Goal: Task Accomplishment & Management: Complete application form

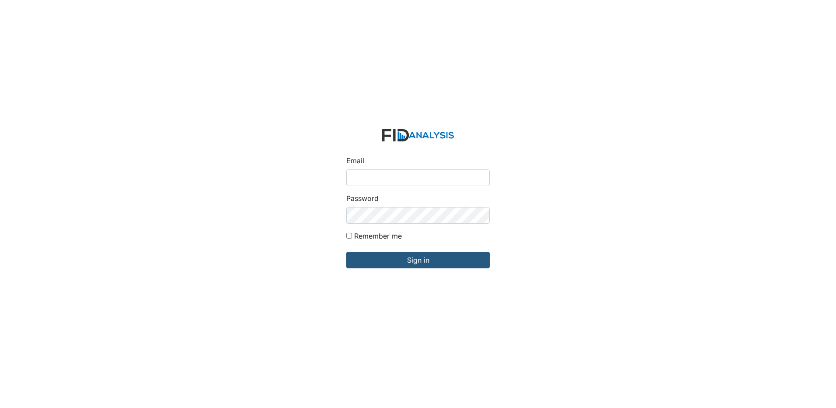
click at [401, 180] on input "Email" at bounding box center [417, 177] width 143 height 17
type input "[EMAIL_ADDRESS][DOMAIN_NAME]"
click at [346, 251] on input "Sign in" at bounding box center [417, 259] width 143 height 17
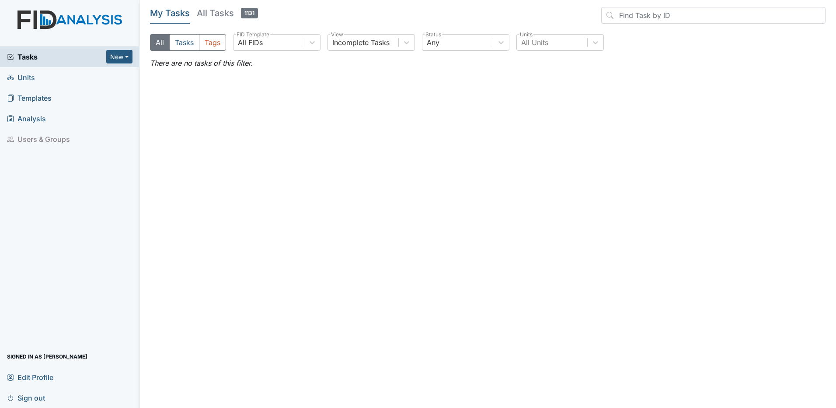
click at [24, 75] on span "Units" at bounding box center [21, 77] width 28 height 14
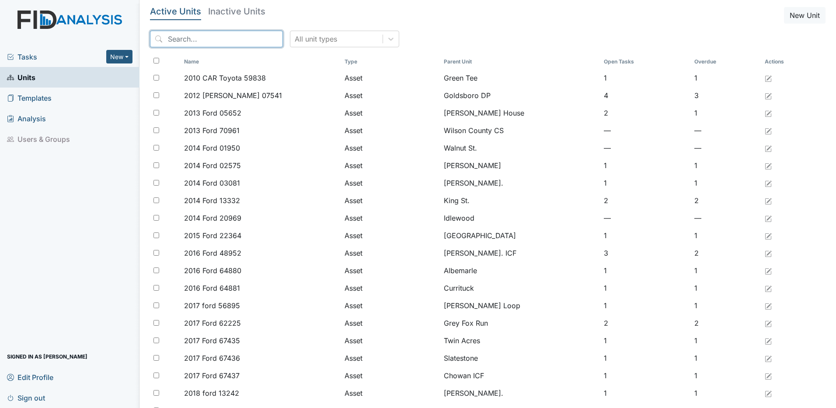
click at [234, 38] on input "search" at bounding box center [216, 39] width 133 height 17
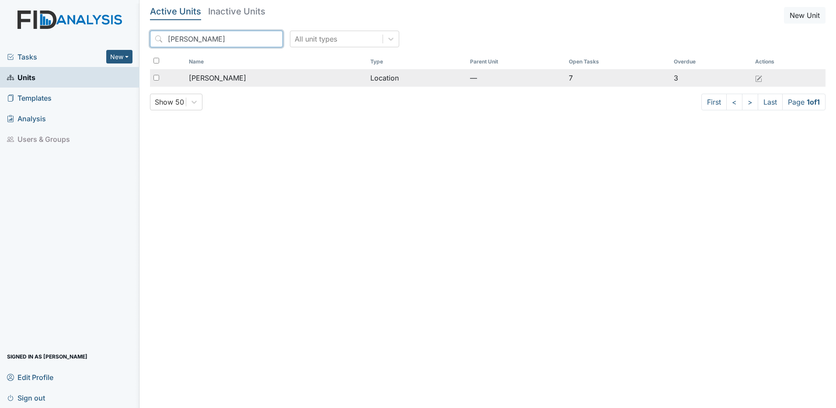
type input "[PERSON_NAME]"
click at [230, 84] on td "[PERSON_NAME]" at bounding box center [275, 77] width 181 height 17
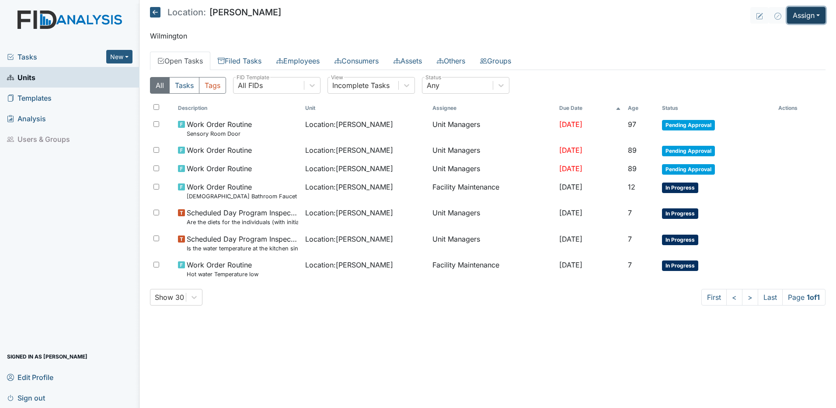
click at [813, 15] on button "Assign" at bounding box center [806, 15] width 38 height 17
click at [778, 35] on link "Assign Form" at bounding box center [785, 35] width 79 height 14
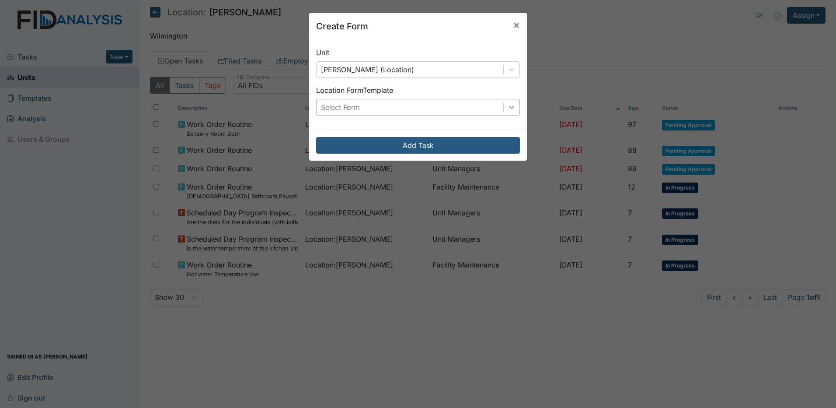
click at [507, 108] on icon at bounding box center [511, 107] width 9 height 9
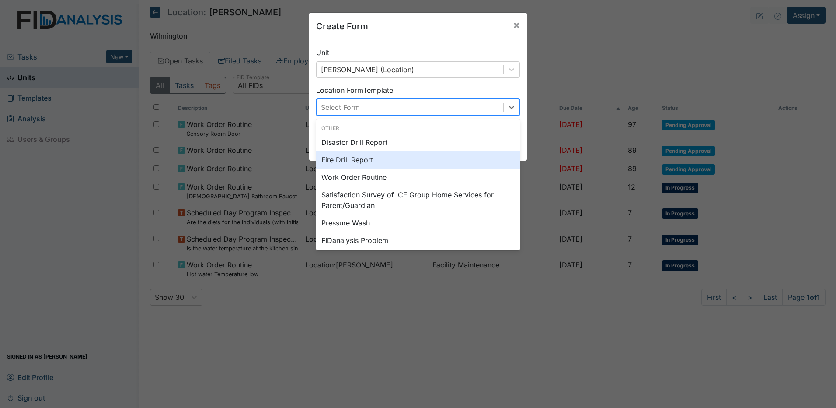
click at [385, 157] on div "Fire Drill Report" at bounding box center [418, 159] width 204 height 17
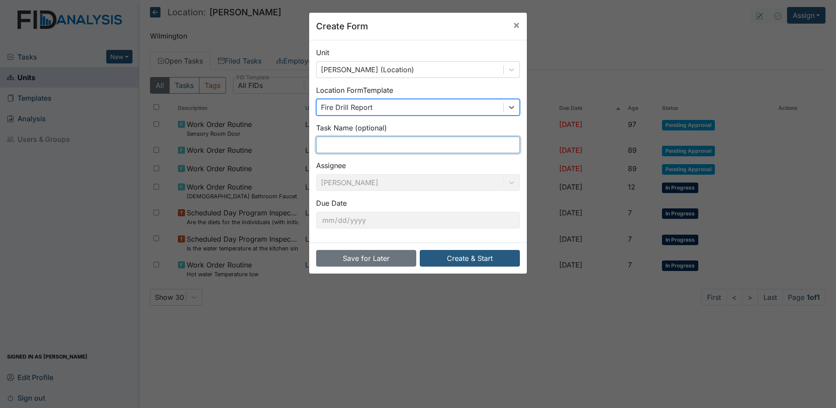
click at [406, 146] on input "text" at bounding box center [418, 144] width 204 height 17
type input "LDP Fire Drill"
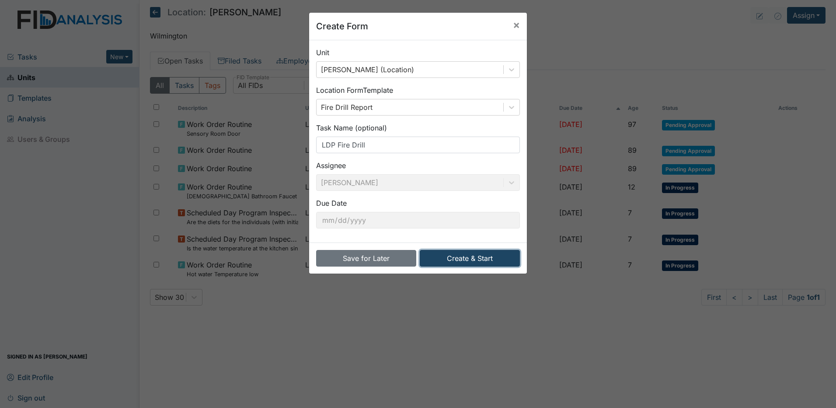
click at [460, 258] on button "Create & Start" at bounding box center [470, 258] width 100 height 17
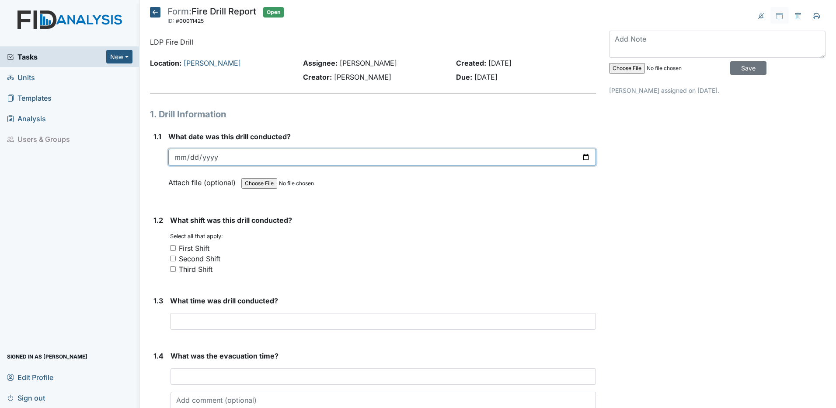
click at [182, 157] on input "date" at bounding box center [382, 157] width 428 height 17
type input "[DATE]"
click at [173, 248] on input "First Shift" at bounding box center [173, 248] width 6 height 6
checkbox input "true"
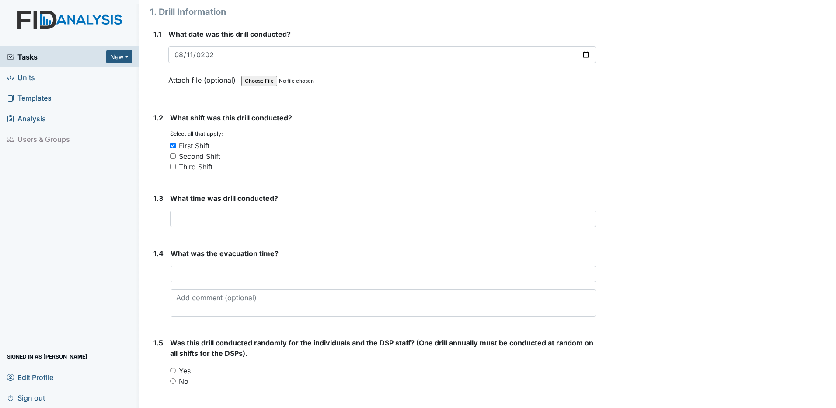
scroll to position [131, 0]
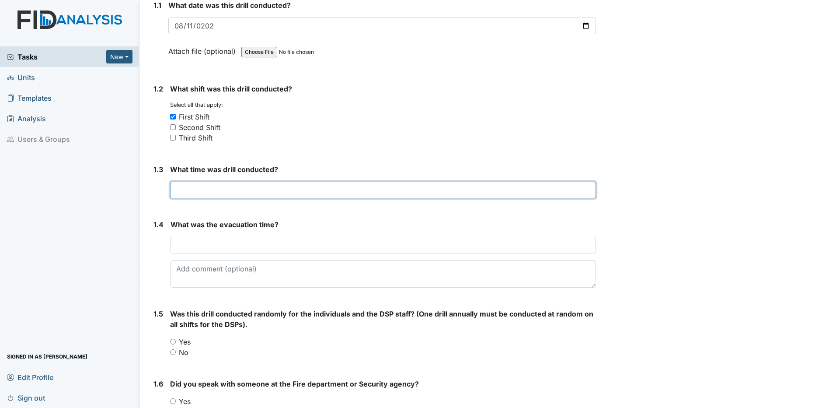
click at [187, 189] on input "text" at bounding box center [383, 189] width 426 height 17
type input "1:21 pm"
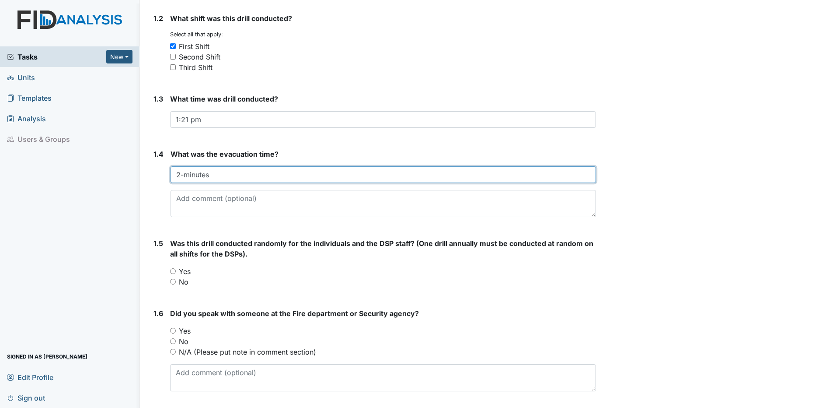
scroll to position [219, 0]
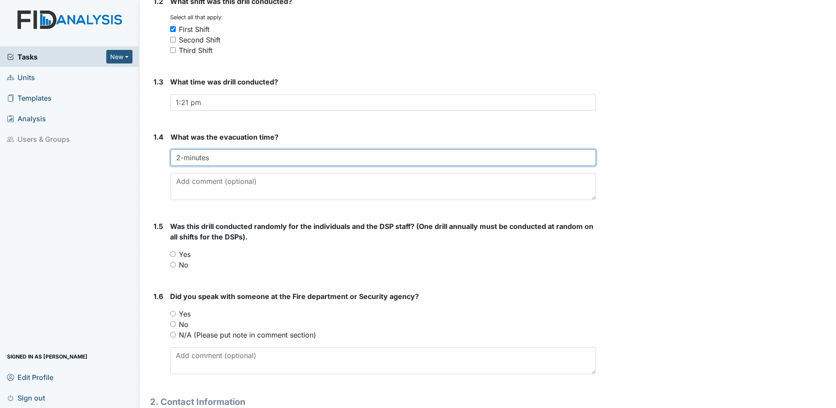
type input "2-minutes"
click at [172, 265] on input "No" at bounding box center [173, 264] width 6 height 6
radio input "true"
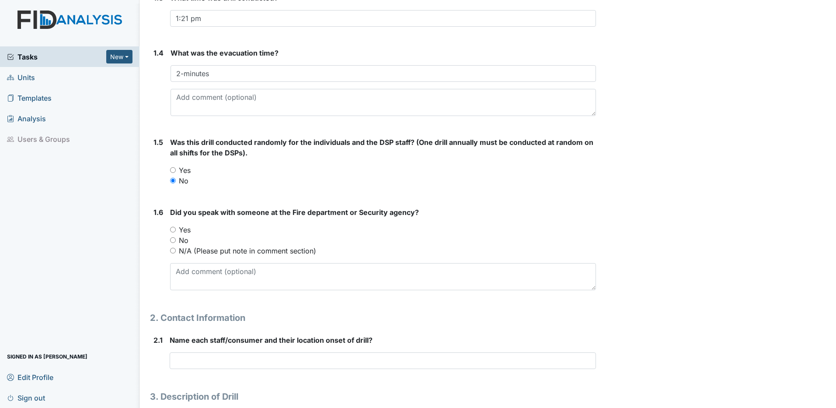
scroll to position [306, 0]
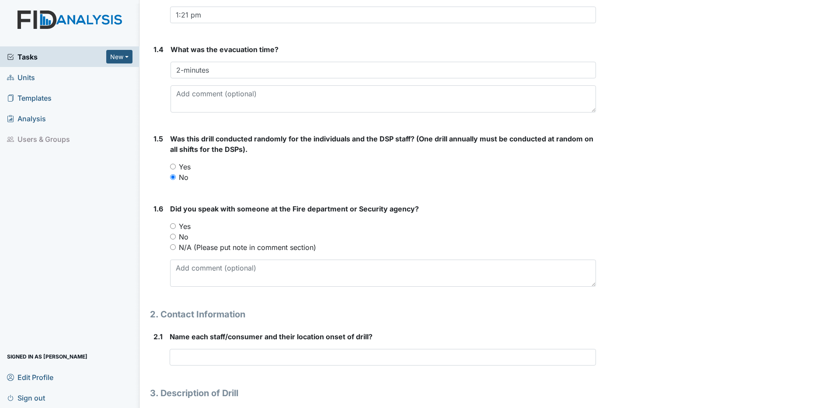
click at [172, 248] on input "N/A (Please put note in comment section)" at bounding box center [173, 247] width 6 height 6
radio input "true"
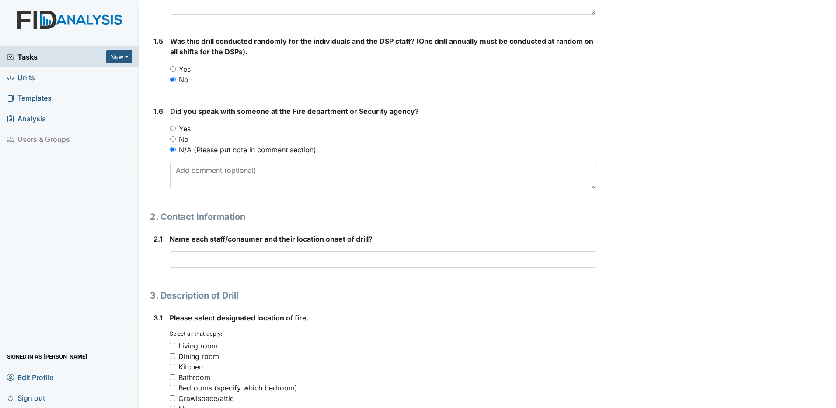
scroll to position [437, 0]
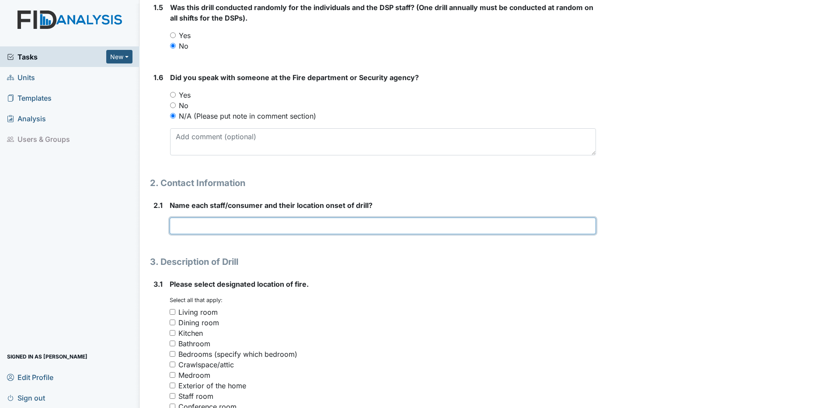
click at [173, 228] on input "text" at bounding box center [383, 225] width 426 height 17
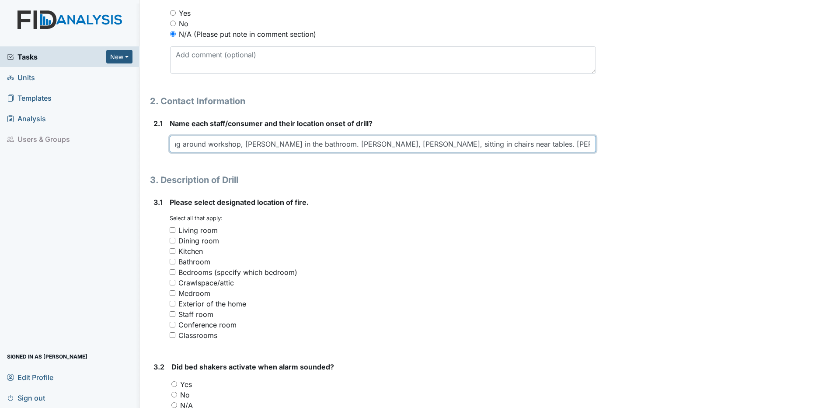
scroll to position [525, 0]
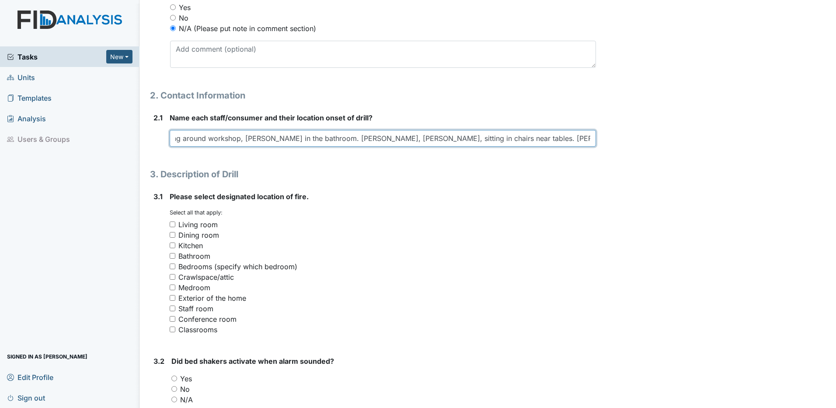
type input "Tawanna, Tonya, Darland, Detrick, Teresa, Kawanni, at assigned tables with Rich…"
click at [171, 286] on input "Medroom" at bounding box center [173, 287] width 6 height 6
checkbox input "true"
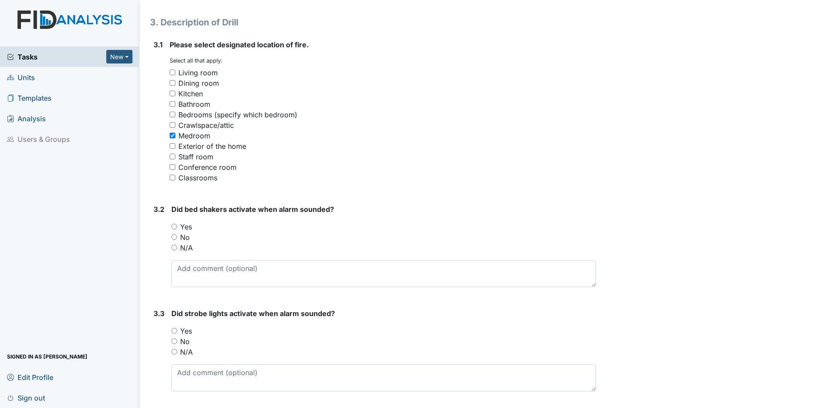
scroll to position [700, 0]
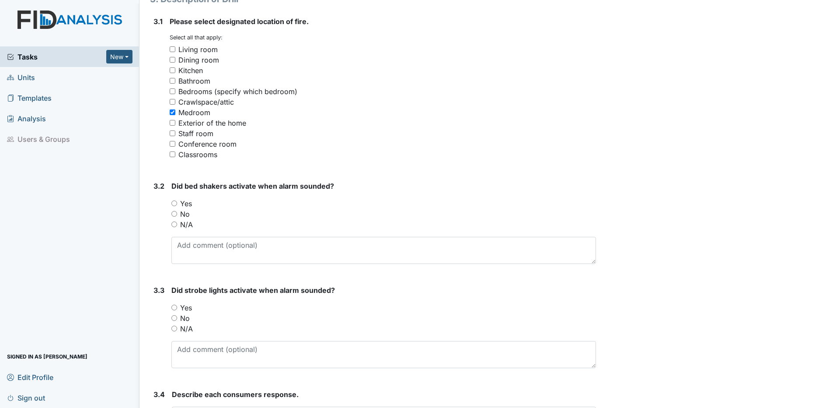
click at [174, 224] on input "N/A" at bounding box center [174, 224] width 6 height 6
radio input "true"
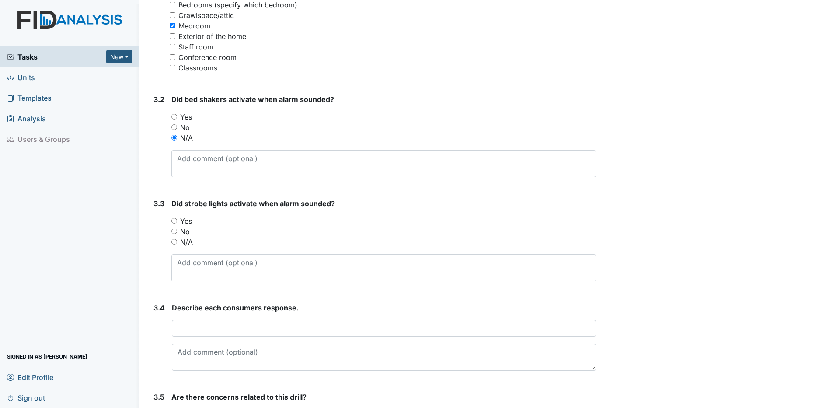
scroll to position [787, 0]
click at [174, 240] on input "N/A" at bounding box center [174, 241] width 6 height 6
radio input "true"
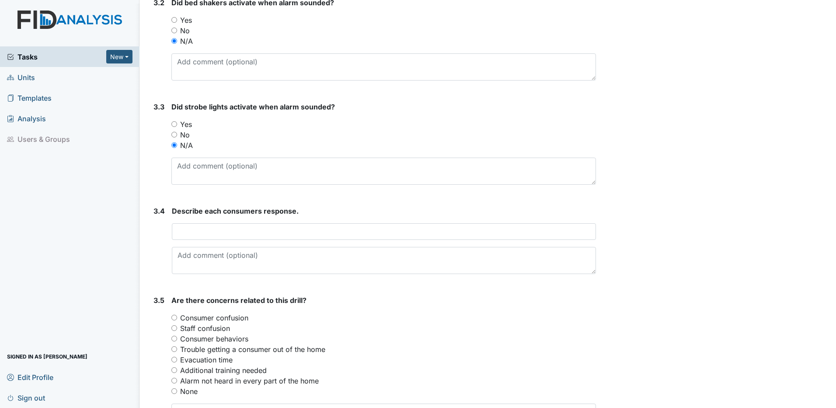
scroll to position [918, 0]
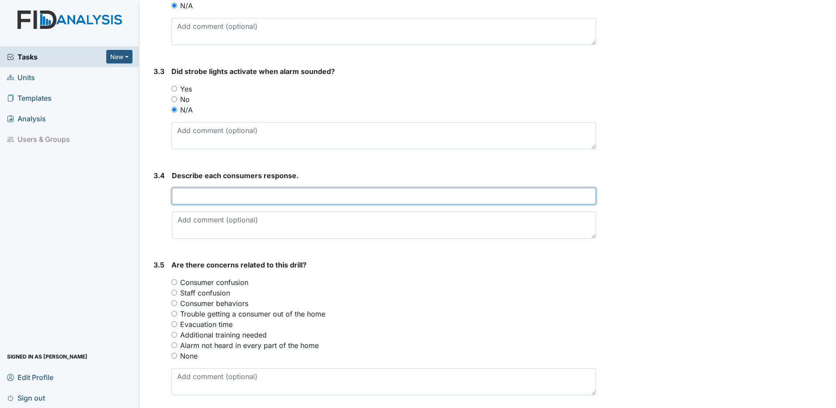
click at [181, 198] on input "text" at bounding box center [384, 196] width 424 height 17
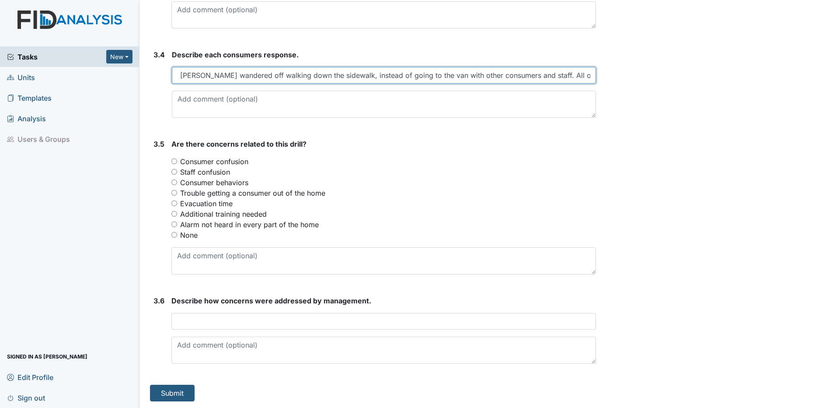
scroll to position [1039, 0]
type input "Nan started yelling and had to be prompted several times to leave with the othe…"
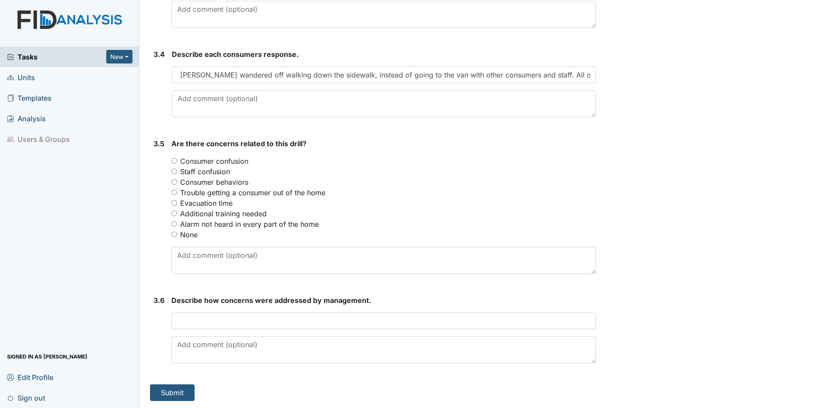
scroll to position [0, 0]
click at [174, 182] on input "Consumer behaviors" at bounding box center [174, 182] width 6 height 6
radio input "true"
click at [175, 235] on input "None" at bounding box center [174, 234] width 6 height 6
radio input "true"
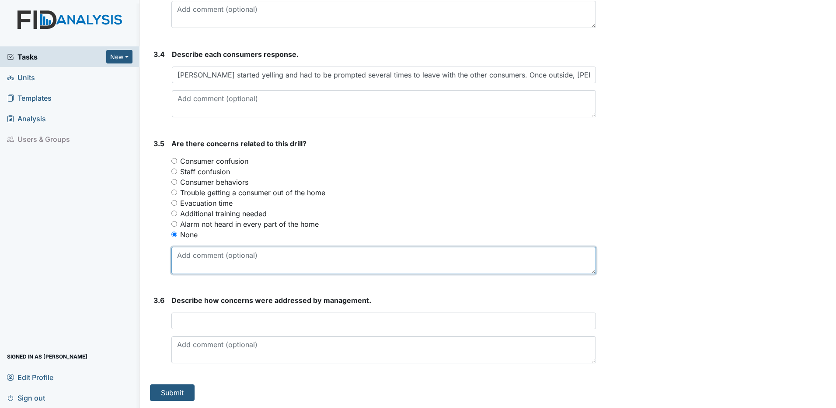
click at [178, 256] on textarea at bounding box center [383, 260] width 425 height 27
type textarea "Nothing out of the ordinary behaviors."
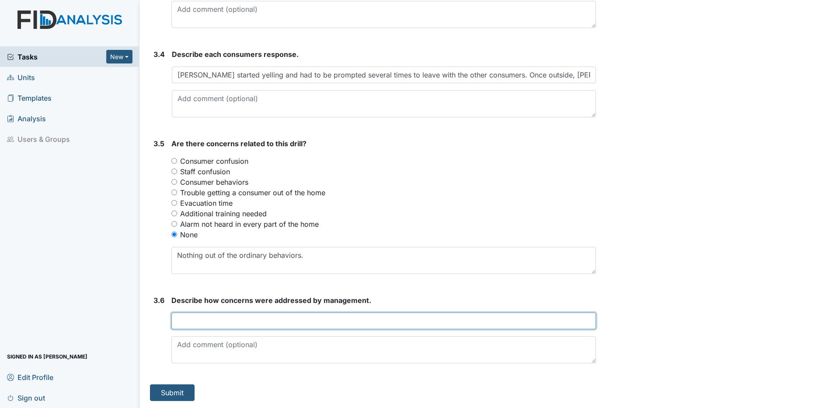
click at [183, 321] on input "text" at bounding box center [383, 320] width 425 height 17
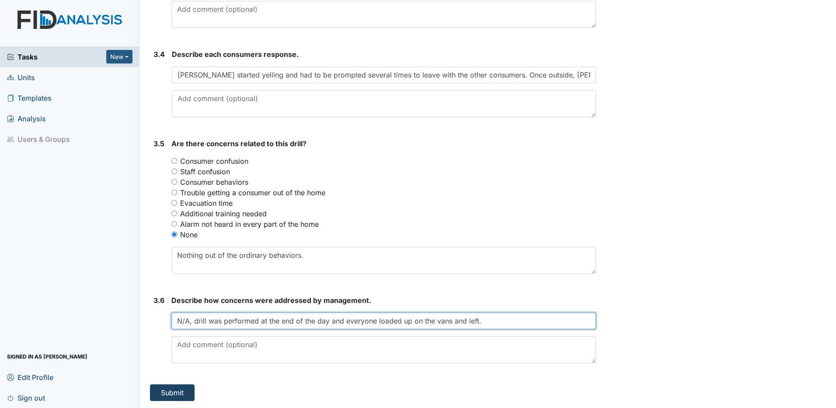
type input "N/A, drill was performed at the end of the day and everyone loaded up on the va…"
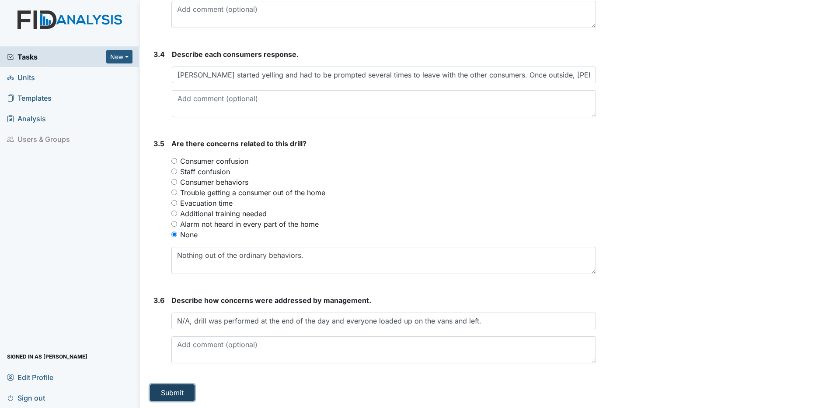
click at [171, 393] on button "Submit" at bounding box center [172, 392] width 45 height 17
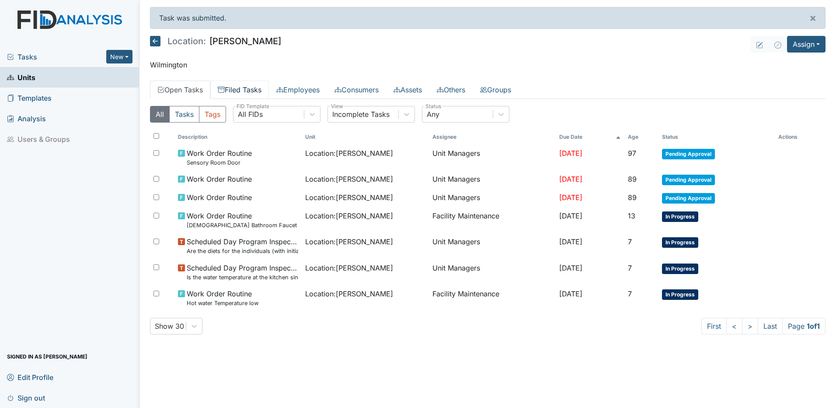
click at [247, 87] on link "Filed Tasks" at bounding box center [239, 89] width 59 height 18
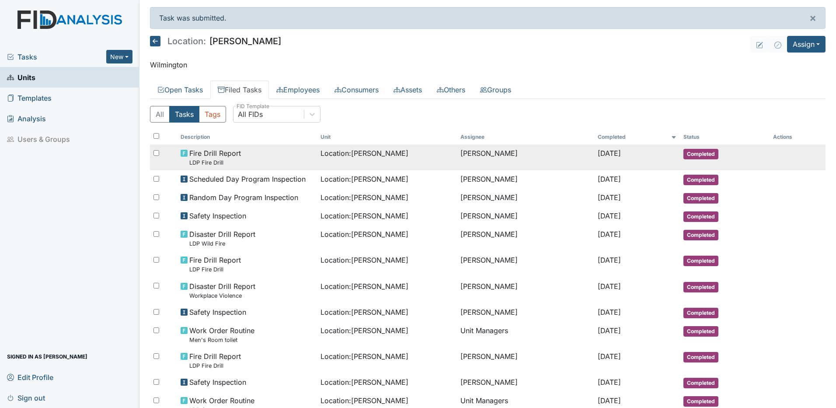
click at [206, 157] on span "Fire Drill Report LDP Fire Drill" at bounding box center [215, 157] width 52 height 19
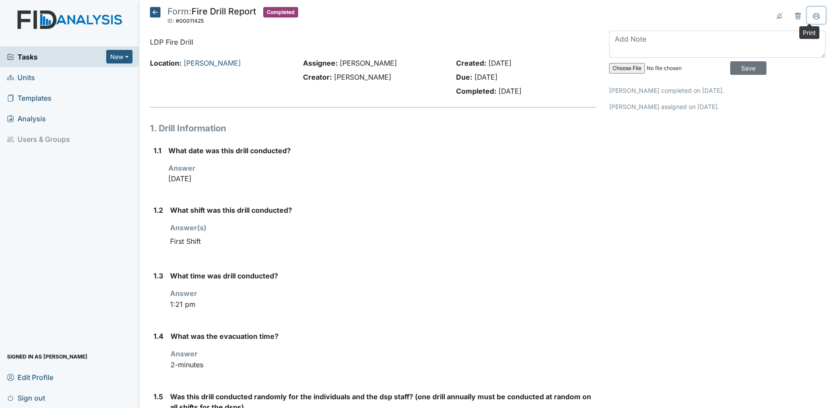
click at [813, 14] on icon at bounding box center [816, 16] width 7 height 7
click at [154, 8] on icon at bounding box center [155, 12] width 10 height 10
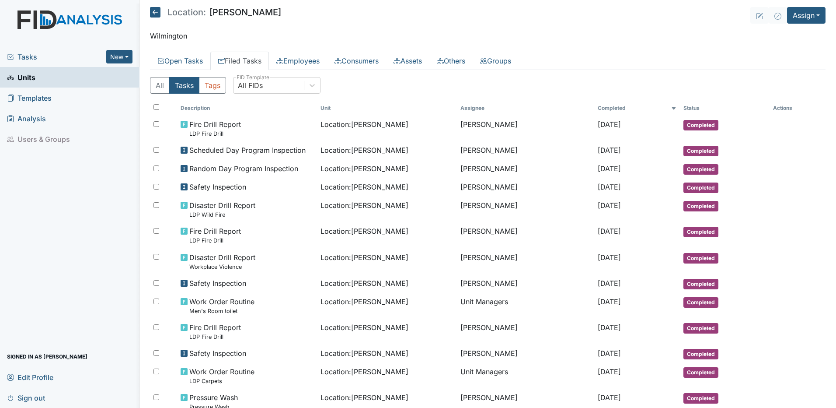
click at [28, 55] on span "Tasks" at bounding box center [56, 57] width 99 height 10
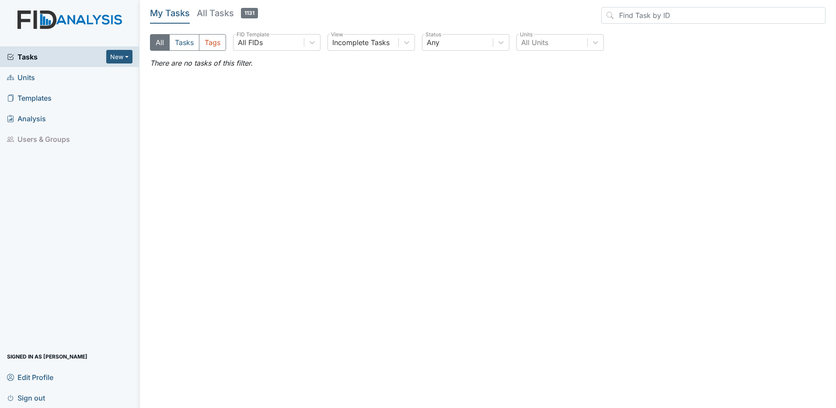
click at [35, 399] on span "Sign out" at bounding box center [26, 397] width 38 height 14
